Goal: Entertainment & Leisure: Consume media (video, audio)

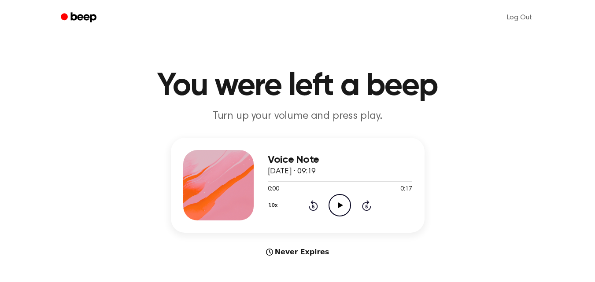
click at [339, 203] on icon "Play Audio" at bounding box center [340, 205] width 22 height 22
click at [337, 209] on icon "Play Audio" at bounding box center [340, 205] width 22 height 22
click at [339, 203] on icon at bounding box center [340, 206] width 4 height 6
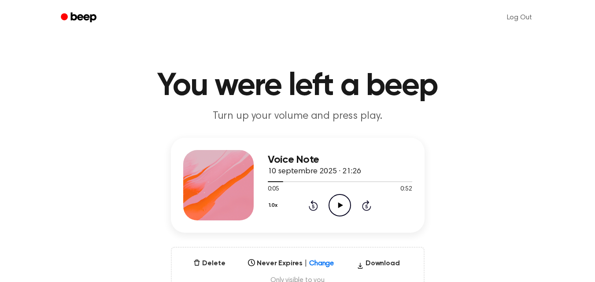
click at [337, 205] on icon "Play Audio" at bounding box center [340, 205] width 22 height 22
click at [495, 145] on div "Voice Note 10 septembre 2025 · 21:26 0:22 0:52 Your browser does not support th…" at bounding box center [298, 217] width 574 height 159
click at [341, 204] on icon at bounding box center [340, 206] width 4 height 6
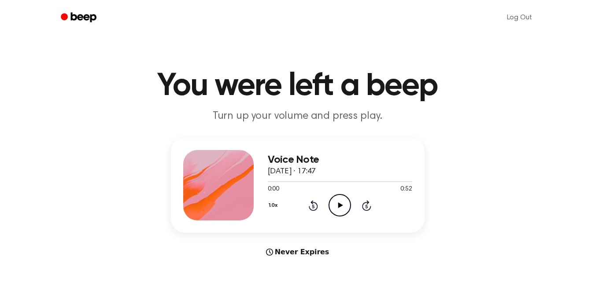
click at [340, 203] on icon "Play Audio" at bounding box center [340, 205] width 22 height 22
click at [339, 204] on icon at bounding box center [340, 206] width 5 height 6
click at [336, 208] on icon "Play Audio" at bounding box center [340, 205] width 22 height 22
click at [549, 85] on header "You were left a beep Turn up your volume and press play." at bounding box center [298, 96] width 574 height 53
click at [341, 198] on icon "Play Audio" at bounding box center [340, 205] width 22 height 22
